Goal: Task Accomplishment & Management: Complete application form

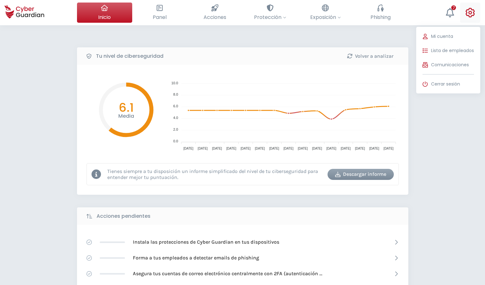
click at [471, 11] on icon at bounding box center [469, 12] width 9 height 9
click at [447, 51] on span "Lista de empleados" at bounding box center [452, 50] width 43 height 7
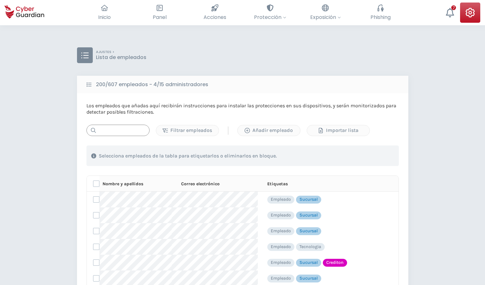
click at [113, 131] on input "text" at bounding box center [117, 130] width 63 height 11
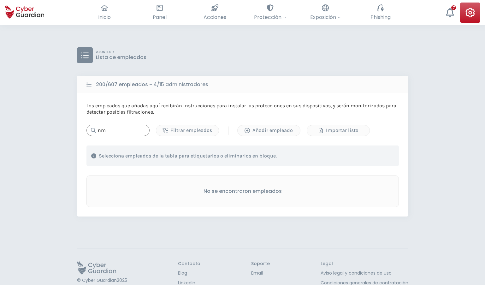
type input "n"
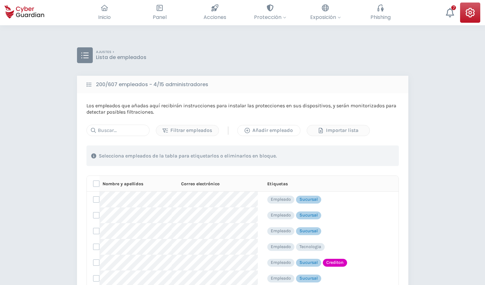
click at [265, 130] on div "Añadir empleado" at bounding box center [268, 130] width 53 height 8
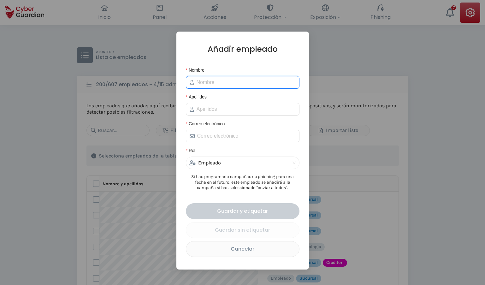
click at [225, 84] on input "Nombre" at bounding box center [245, 83] width 99 height 8
type input "[PERSON_NAME]"
type input "Mazzilli"
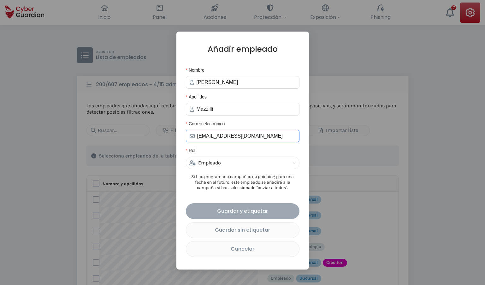
type input "[EMAIL_ADDRESS][DOMAIN_NAME]"
click at [253, 210] on div "Guardar y etiquetar" at bounding box center [242, 211] width 104 height 8
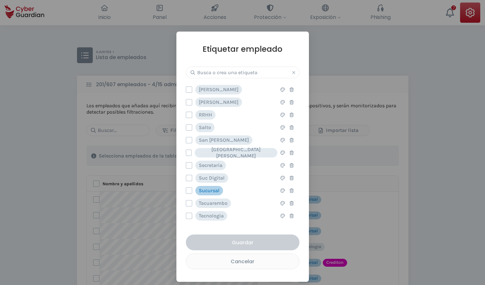
scroll to position [395, 0]
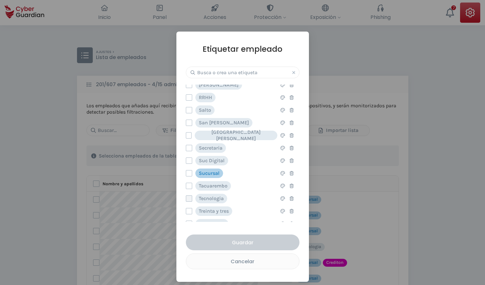
click at [190, 199] on label at bounding box center [189, 198] width 6 height 6
click at [186, 199] on input "checkbox" at bounding box center [186, 199] width 0 height 6
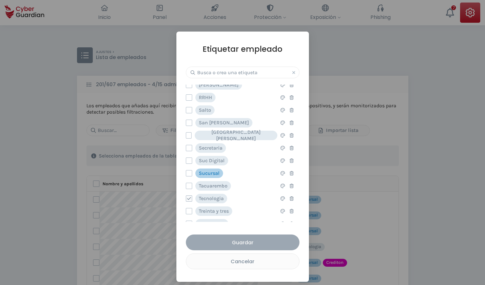
click at [245, 243] on div "Guardar" at bounding box center [242, 242] width 104 height 8
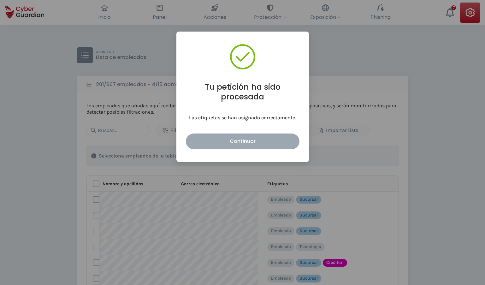
click at [237, 142] on div "Continuar" at bounding box center [242, 141] width 104 height 8
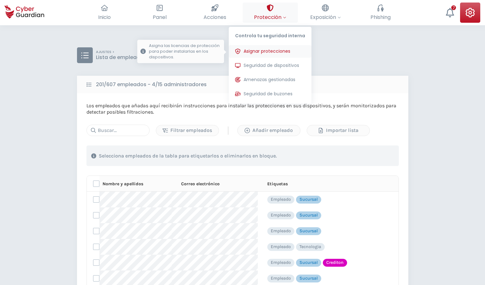
click at [268, 48] on span "Asignar protecciones" at bounding box center [266, 51] width 47 height 7
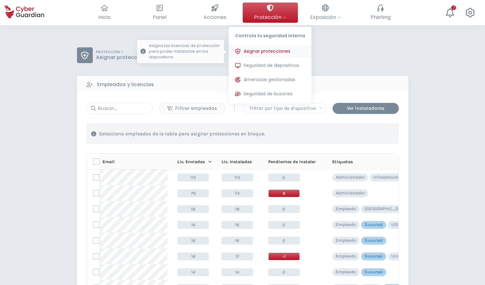
click at [266, 51] on span "Asignar protecciones" at bounding box center [266, 51] width 47 height 7
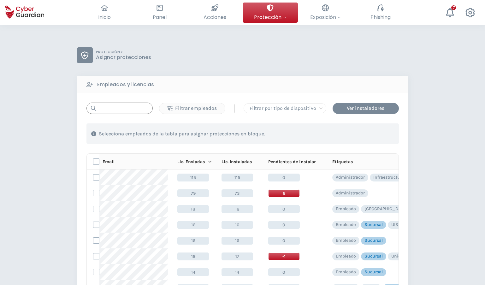
click at [103, 112] on input "text" at bounding box center [119, 107] width 66 height 11
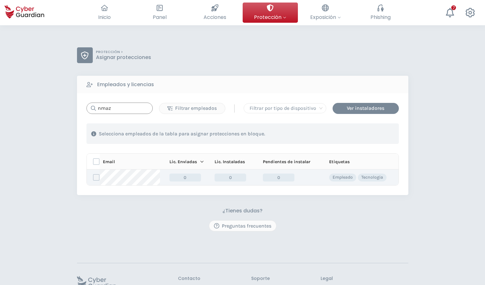
type input "nmaz"
click at [97, 180] on label at bounding box center [96, 177] width 6 height 6
click at [93, 180] on input "checkbox" at bounding box center [93, 177] width 0 height 6
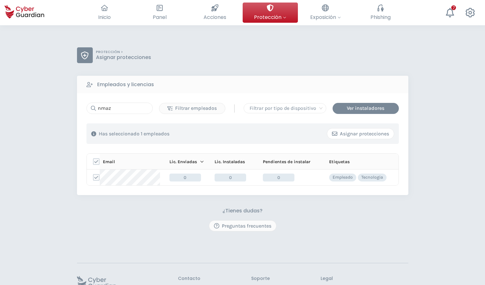
click at [360, 133] on div "Asignar protecciones" at bounding box center [360, 134] width 57 height 8
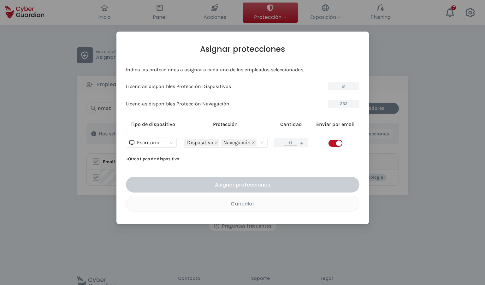
click at [302, 142] on button "+" at bounding box center [302, 143] width 8 height 8
type input "1"
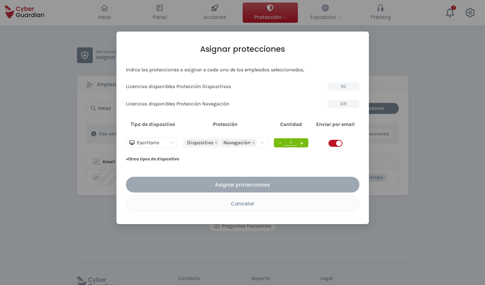
click at [260, 185] on div "Asignar protecciones" at bounding box center [243, 185] width 224 height 8
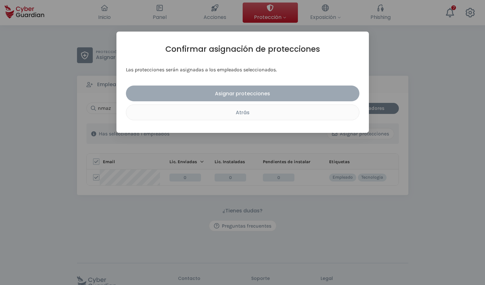
click at [256, 96] on div "Asignar protecciones" at bounding box center [243, 94] width 224 height 8
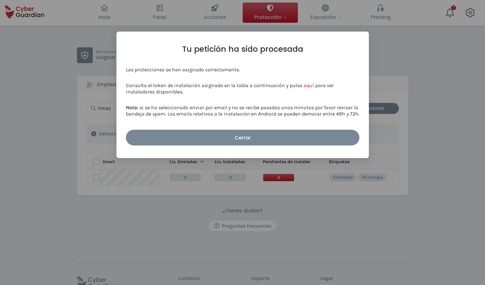
drag, startPoint x: 231, startPoint y: 139, endPoint x: 234, endPoint y: 142, distance: 5.1
click at [231, 139] on div "Cerrar" at bounding box center [243, 138] width 224 height 8
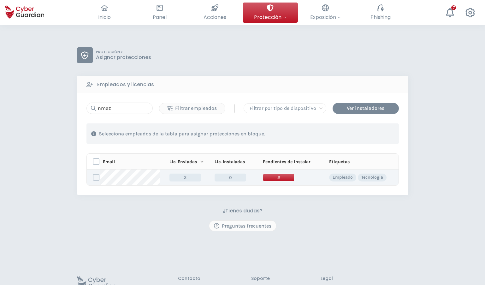
click at [273, 177] on span "2" at bounding box center [279, 177] width 32 height 8
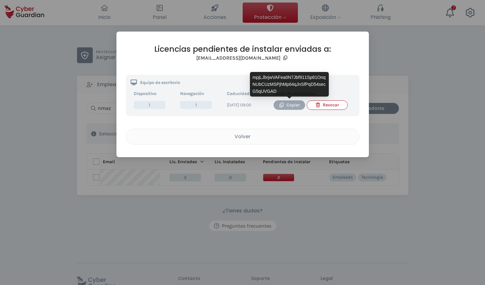
click at [283, 106] on icon "button" at bounding box center [281, 104] width 4 height 5
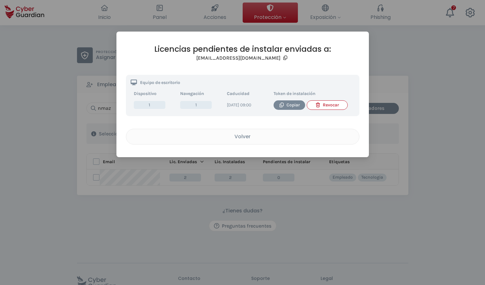
click at [143, 43] on div "Licencias pendientes de instalar enviadas a: [EMAIL_ADDRESS][DOMAIN_NAME] Equip…" at bounding box center [242, 95] width 252 height 126
click at [247, 138] on div "Volver" at bounding box center [242, 136] width 223 height 8
